Goal: Information Seeking & Learning: Find specific fact

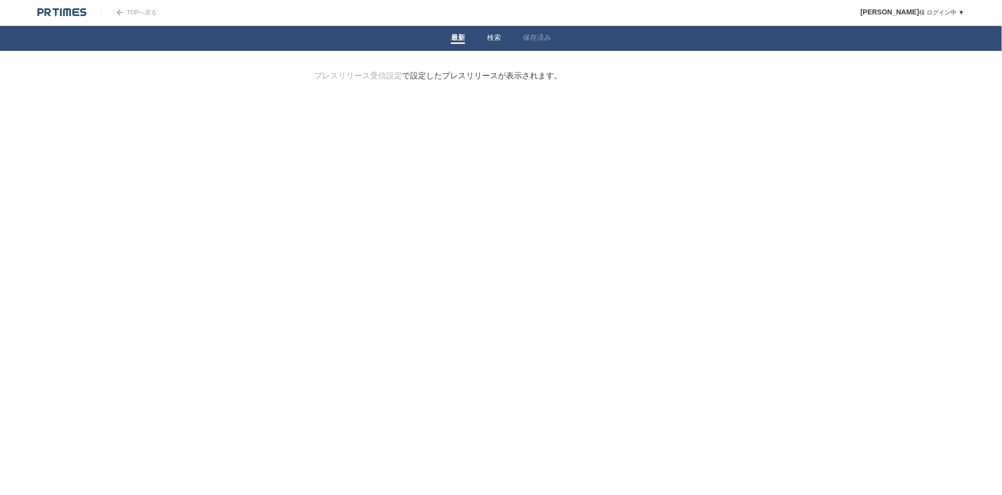
click at [497, 33] on link "検索" at bounding box center [494, 38] width 14 height 10
click at [473, 83] on input "検索ワードを入力" at bounding box center [487, 87] width 346 height 33
click at [59, 7] on link at bounding box center [61, 11] width 49 height 8
click at [497, 42] on span at bounding box center [494, 42] width 14 height 1
click at [545, 37] on link "保存済み" at bounding box center [537, 38] width 28 height 10
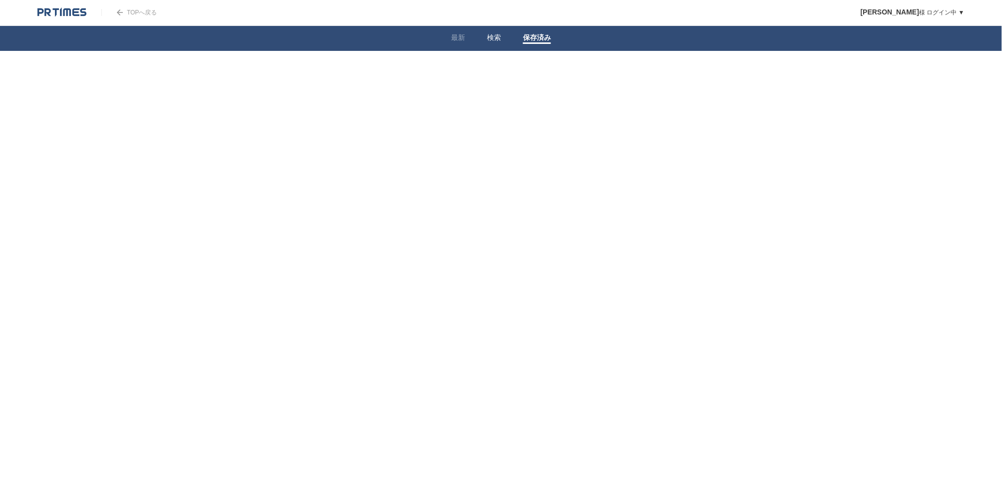
click at [478, 43] on li "検索" at bounding box center [494, 38] width 36 height 25
click at [493, 36] on link "検索" at bounding box center [494, 38] width 14 height 10
click at [427, 71] on form "検索ワードを入力" at bounding box center [500, 71] width 373 height 0
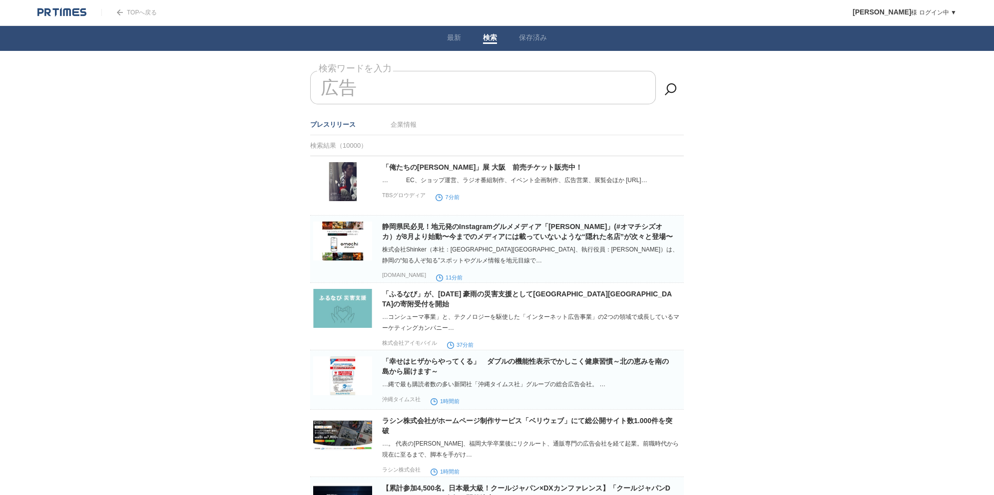
drag, startPoint x: 420, startPoint y: 88, endPoint x: 245, endPoint y: 96, distance: 175.4
drag, startPoint x: 310, startPoint y: 91, endPoint x: 381, endPoint y: 89, distance: 71.9
click at [381, 89] on input "広告" at bounding box center [483, 87] width 346 height 33
drag, startPoint x: 377, startPoint y: 89, endPoint x: 315, endPoint y: 91, distance: 62.0
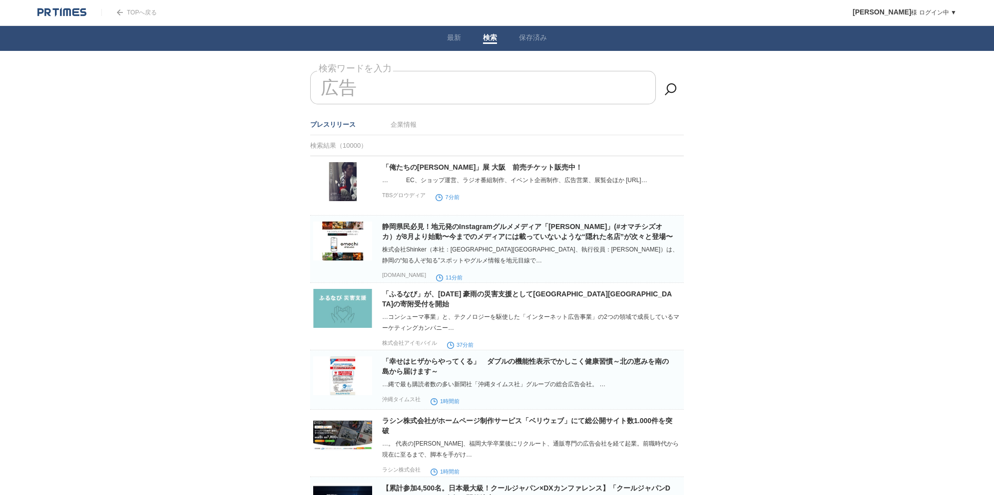
click at [315, 91] on input "広告" at bounding box center [483, 87] width 346 height 33
drag, startPoint x: 327, startPoint y: 92, endPoint x: 370, endPoint y: 91, distance: 43.4
click at [370, 91] on input "広告" at bounding box center [483, 87] width 346 height 33
type input "広"
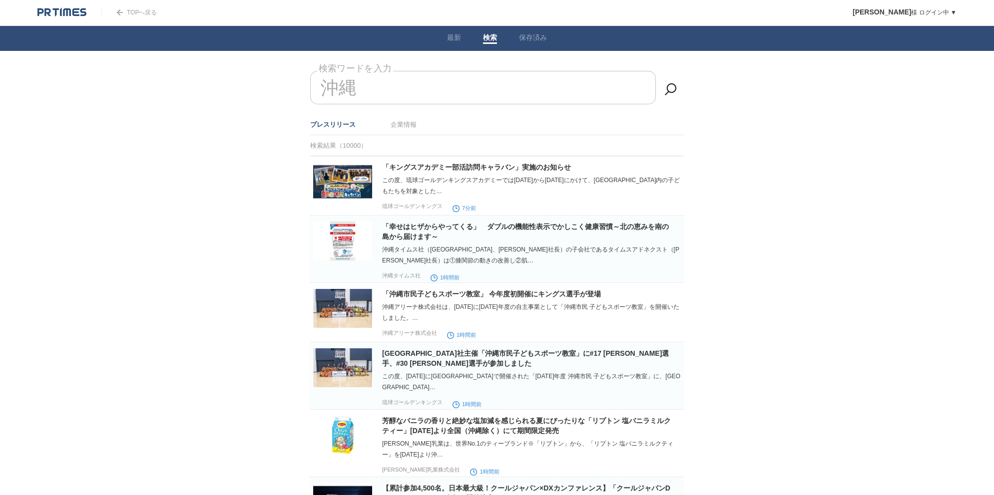
type input "沖縄"
drag, startPoint x: 683, startPoint y: 82, endPoint x: 643, endPoint y: 89, distance: 41.0
click at [683, 82] on div "沖縄 検索ワードを入力" at bounding box center [496, 92] width 373 height 43
click at [534, 44] on li "保存済み" at bounding box center [533, 38] width 50 height 25
drag, startPoint x: 362, startPoint y: 95, endPoint x: 283, endPoint y: 171, distance: 110.2
